Goal: Find specific page/section: Find specific page/section

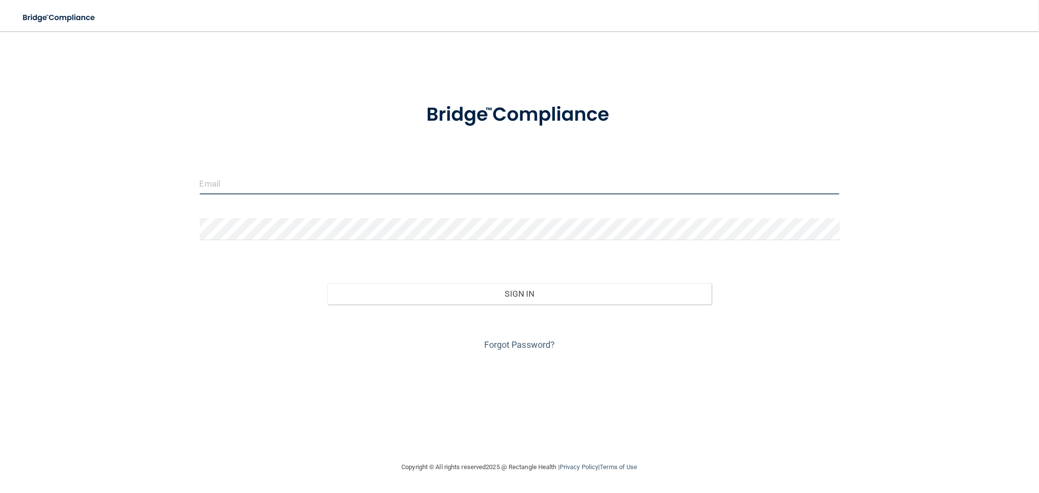
type input "[EMAIL_ADDRESS][DOMAIN_NAME]"
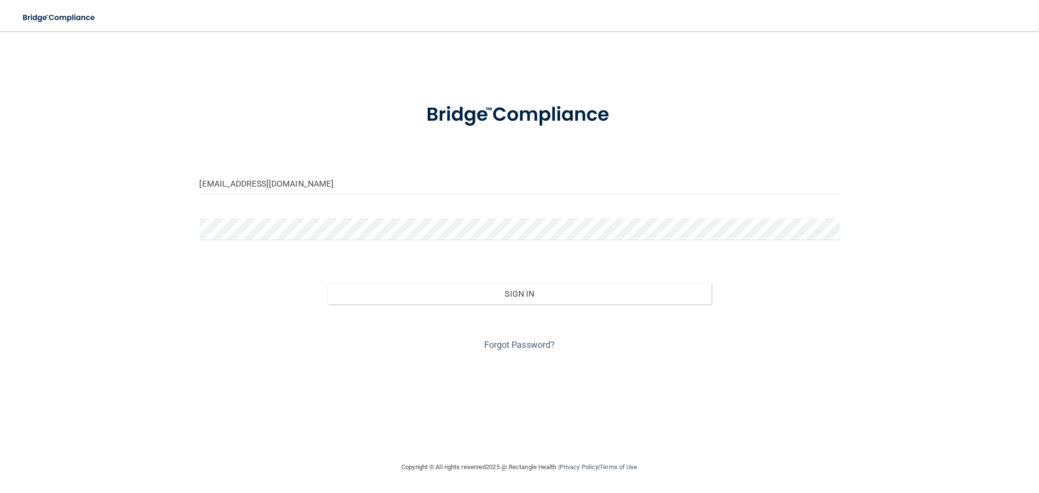
click at [541, 282] on div "Sign In" at bounding box center [519, 284] width 655 height 41
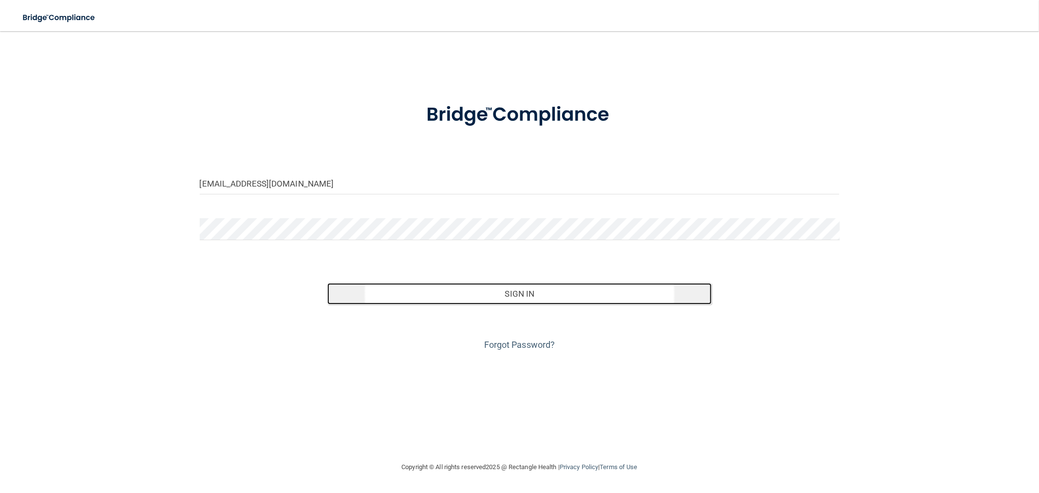
click at [540, 293] on button "Sign In" at bounding box center [519, 293] width 384 height 21
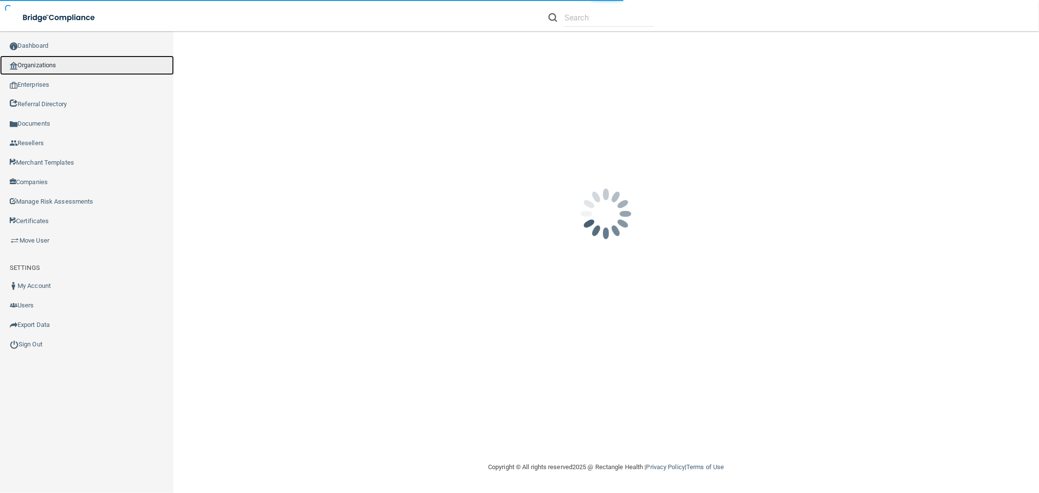
click at [57, 71] on link "Organizations" at bounding box center [87, 65] width 174 height 19
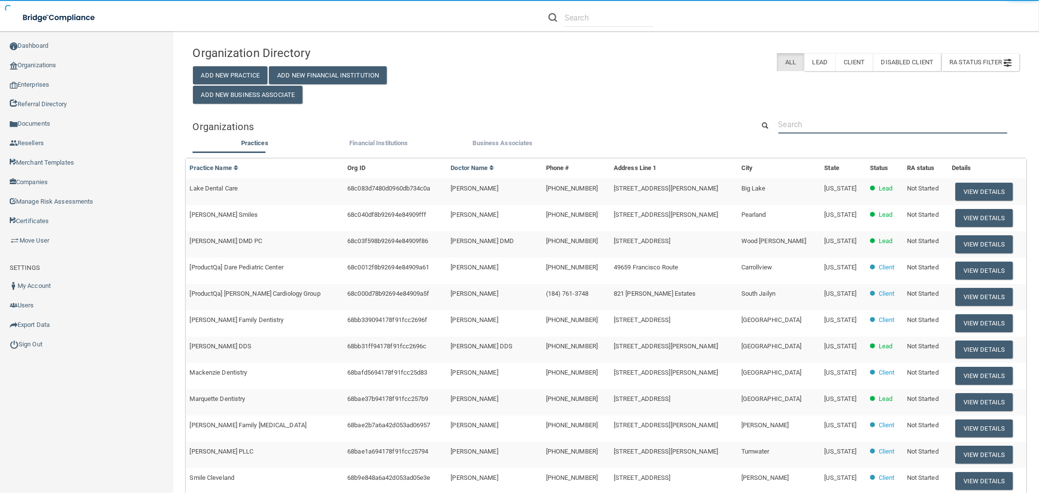
click at [855, 124] on input "text" at bounding box center [893, 124] width 229 height 18
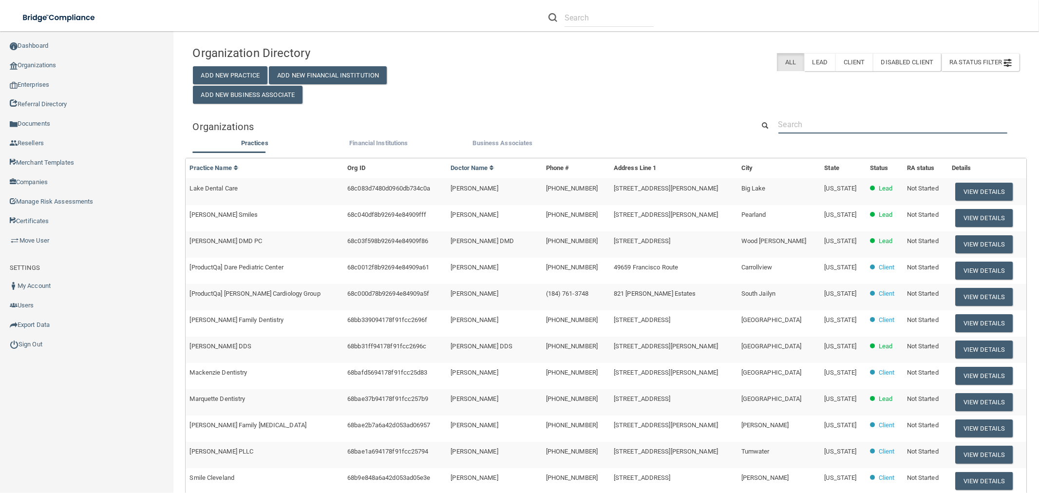
paste input "[EMAIL_ADDRESS][DOMAIN_NAME]"
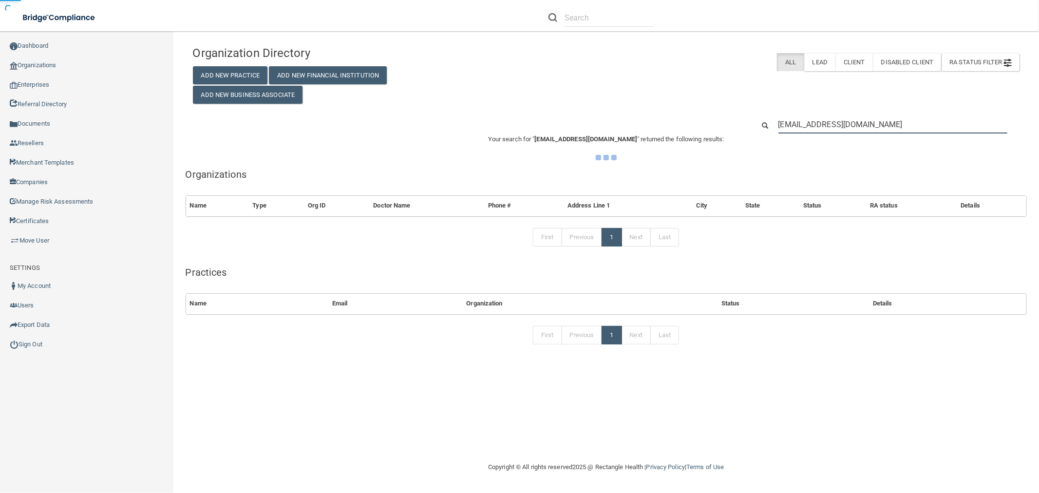
type input "[EMAIL_ADDRESS][DOMAIN_NAME]"
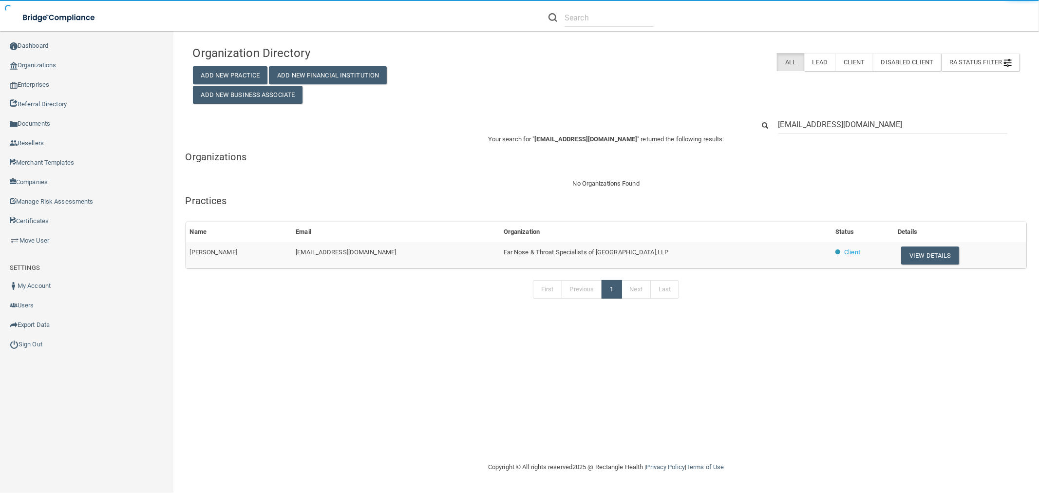
click at [935, 259] on button "View Details" at bounding box center [929, 256] width 57 height 18
